Goal: Information Seeking & Learning: Learn about a topic

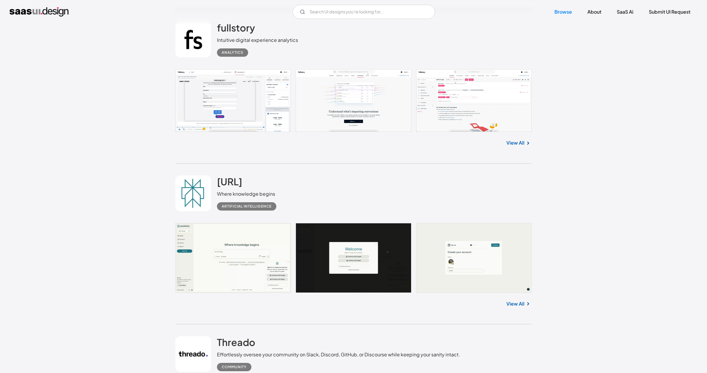
scroll to position [1037, 0]
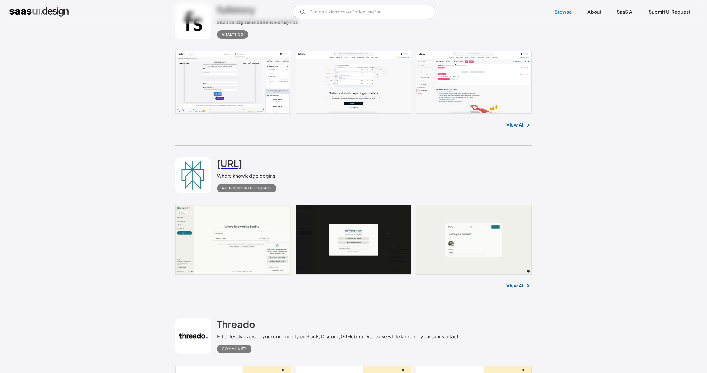
click at [242, 161] on h2 "[URL]" at bounding box center [229, 163] width 25 height 12
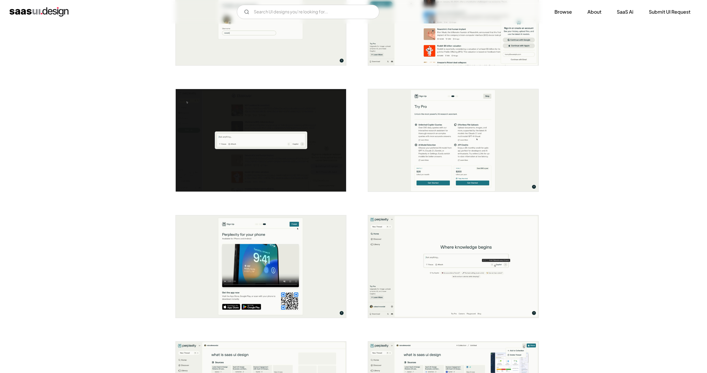
scroll to position [334, 0]
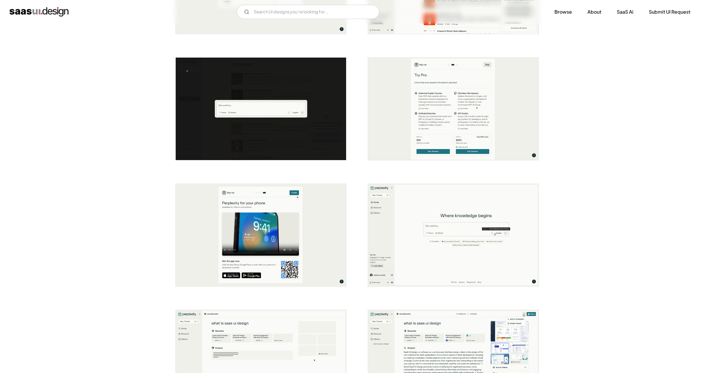
click at [460, 114] on img "open lightbox" at bounding box center [453, 109] width 170 height 102
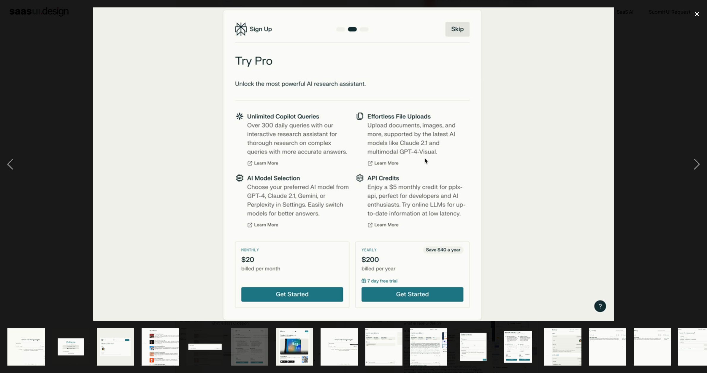
click at [700, 14] on div "close lightbox" at bounding box center [697, 13] width 20 height 13
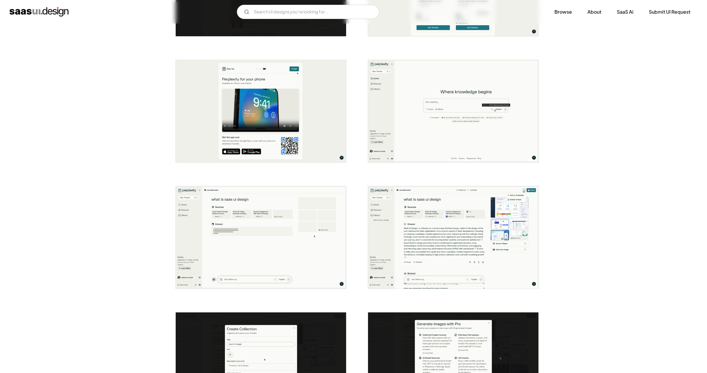
scroll to position [460, 0]
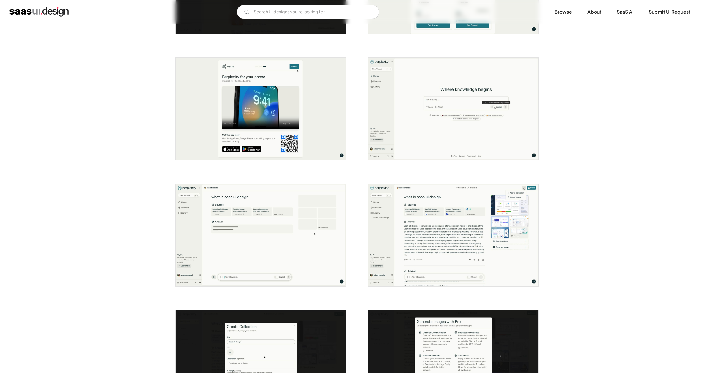
click at [450, 233] on img "open lightbox" at bounding box center [453, 235] width 170 height 102
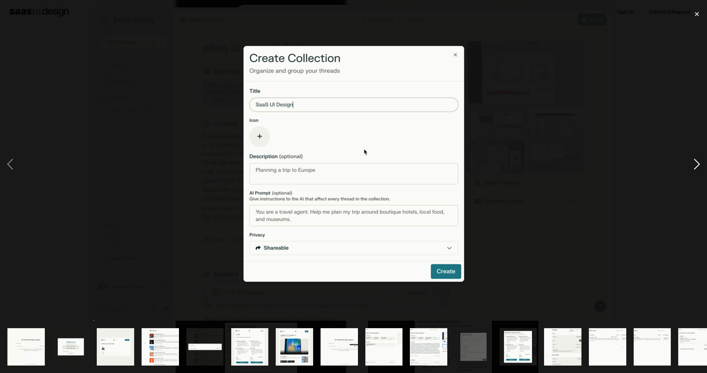
click at [699, 161] on div "next image" at bounding box center [697, 163] width 20 height 313
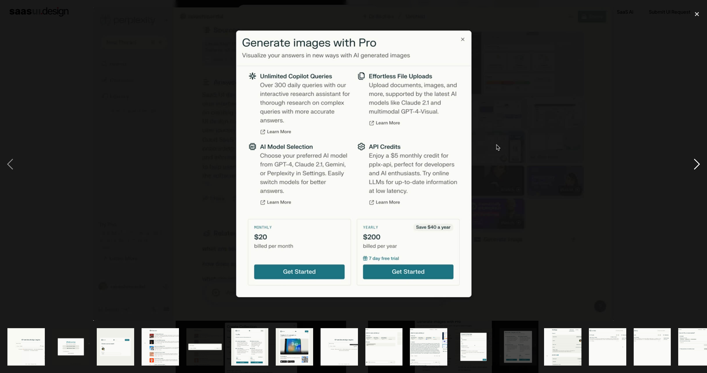
click at [699, 161] on div "next image" at bounding box center [697, 163] width 20 height 313
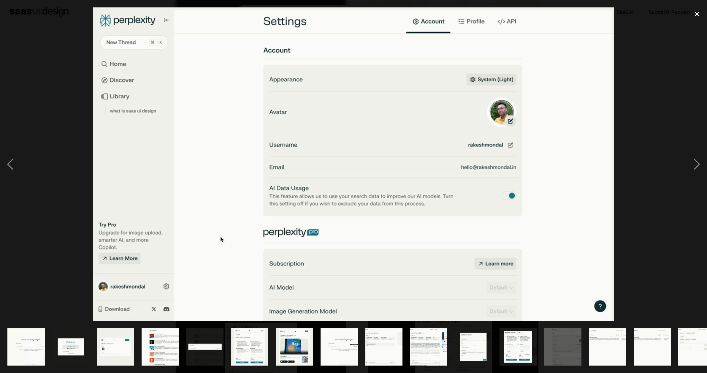
click at [696, 15] on div "close lightbox" at bounding box center [697, 13] width 20 height 13
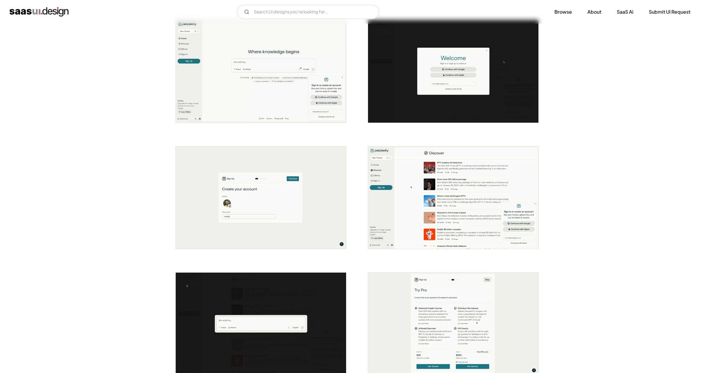
scroll to position [0, 0]
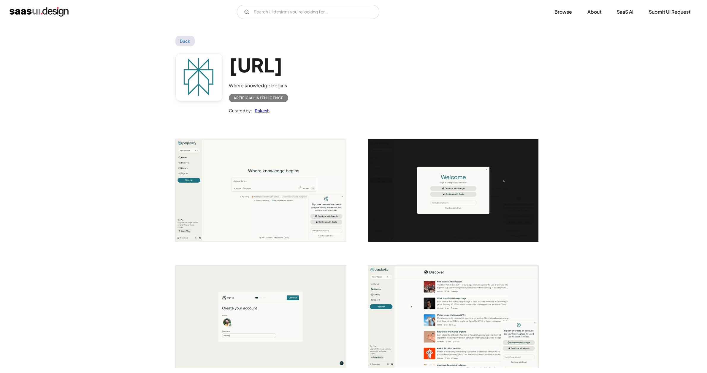
click at [181, 41] on link "Back" at bounding box center [184, 41] width 19 height 11
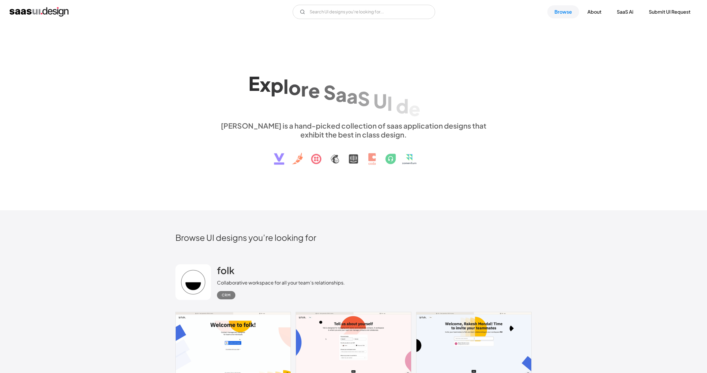
scroll to position [1037, 0]
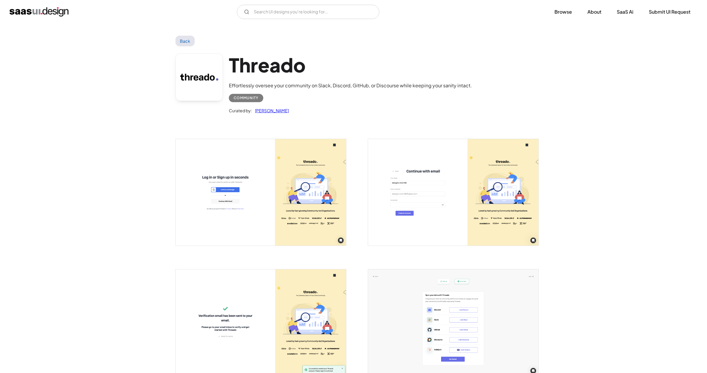
click at [268, 163] on img "open lightbox" at bounding box center [261, 192] width 170 height 107
